Goal: Communication & Community: Answer question/provide support

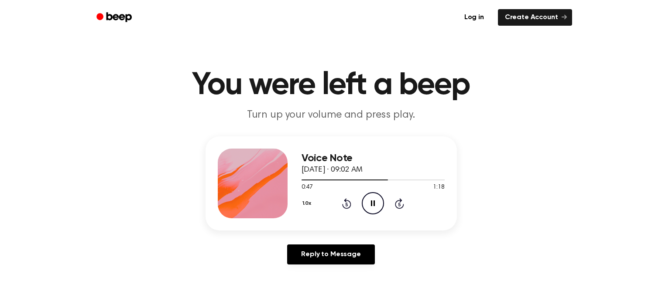
click at [375, 205] on icon "Pause Audio" at bounding box center [373, 203] width 22 height 22
click at [375, 205] on icon "Play Audio" at bounding box center [373, 203] width 22 height 22
click at [375, 205] on icon "Pause Audio" at bounding box center [373, 203] width 22 height 22
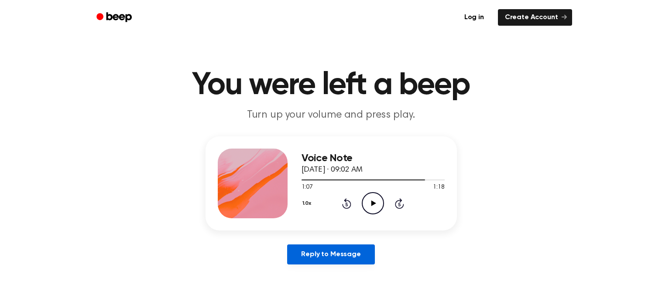
click at [342, 253] on link "Reply to Message" at bounding box center [330, 255] width 87 height 20
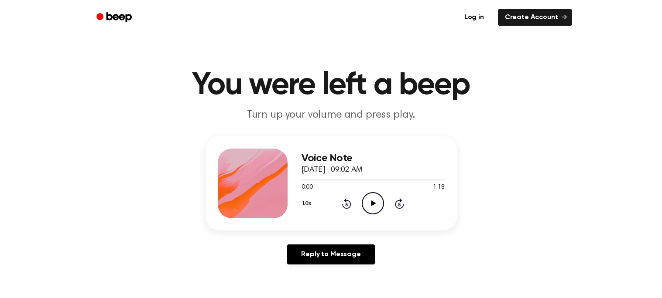
click at [372, 202] on icon at bounding box center [373, 204] width 5 height 6
click at [367, 176] on div at bounding box center [372, 179] width 143 height 7
click at [393, 178] on div at bounding box center [372, 179] width 143 height 7
click at [370, 202] on icon "Pause Audio" at bounding box center [373, 203] width 22 height 22
